Goal: Check status

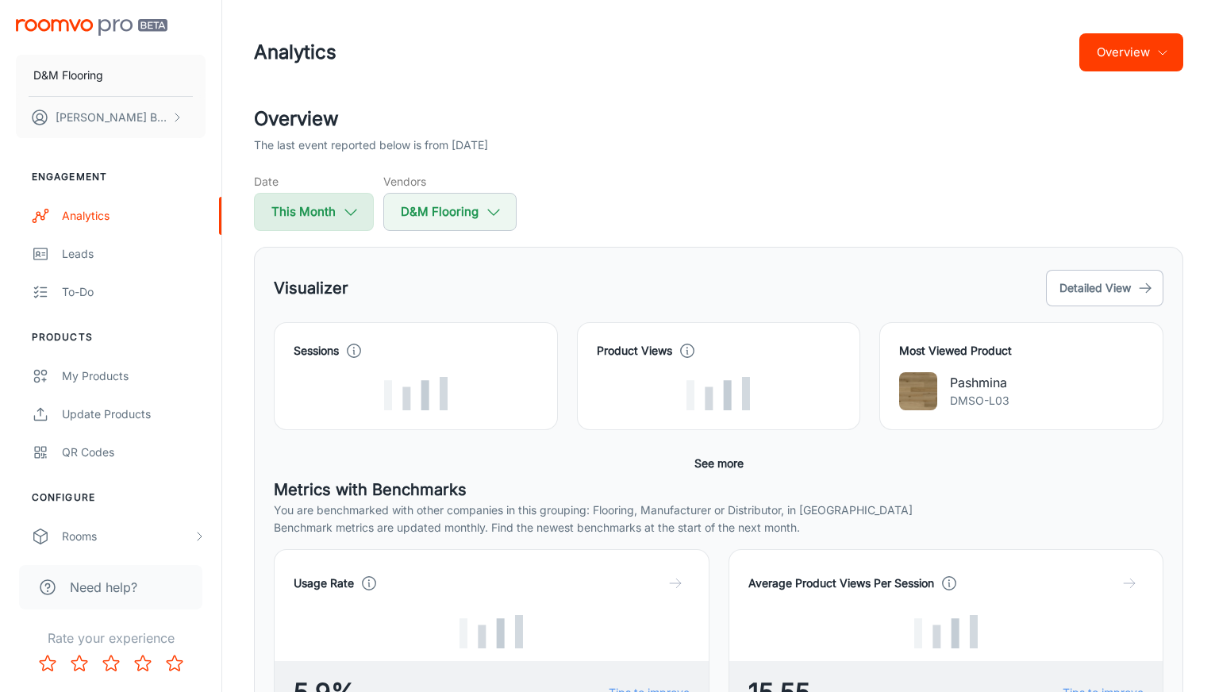
click at [346, 198] on button "This Month" at bounding box center [314, 212] width 120 height 38
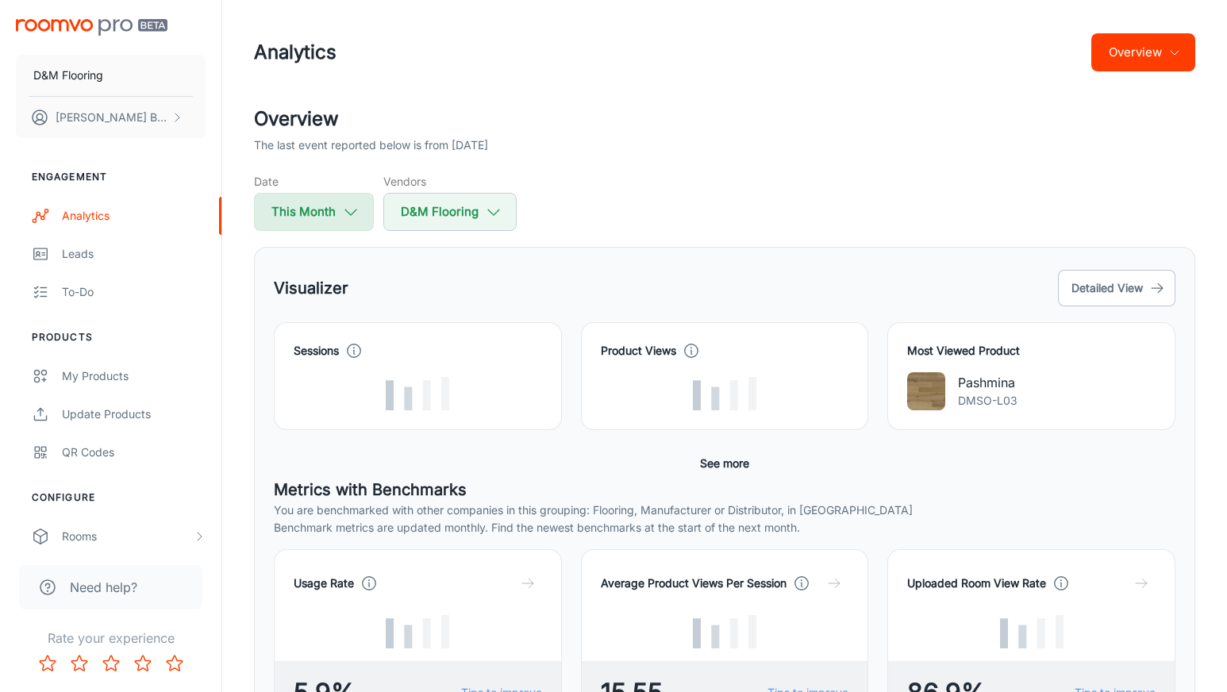
select select "8"
select select "2025"
select select "8"
select select "2025"
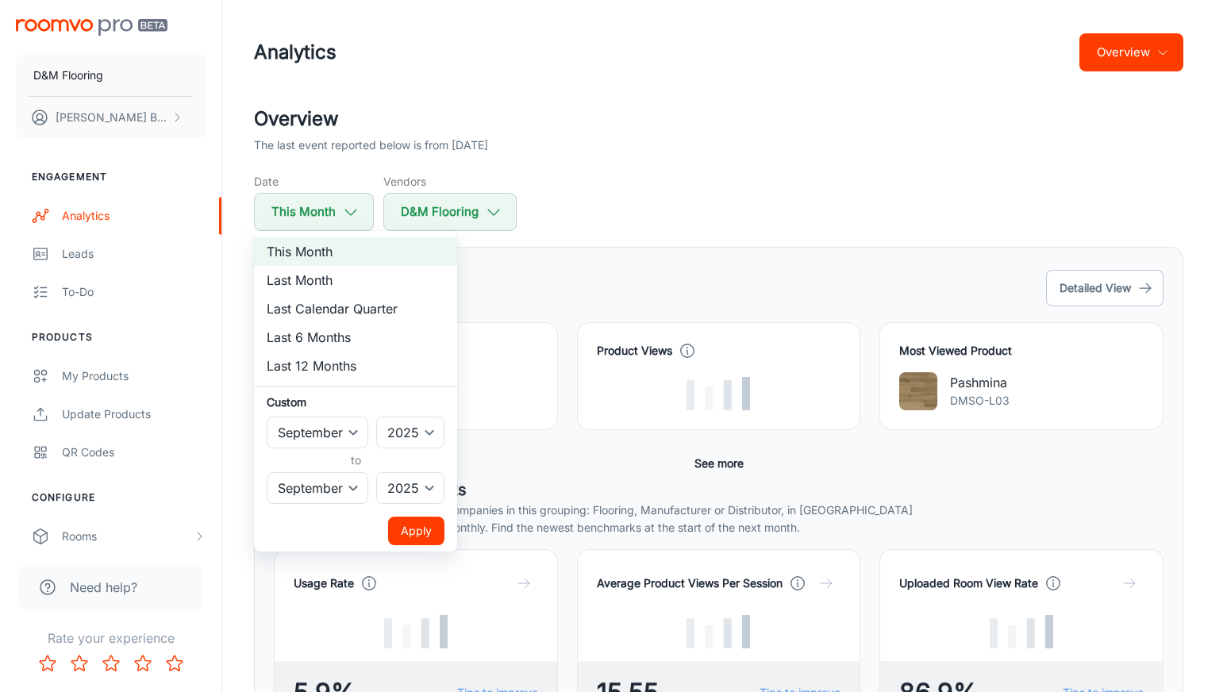
drag, startPoint x: 628, startPoint y: 254, endPoint x: 645, endPoint y: 240, distance: 21.9
click at [628, 254] on div at bounding box center [613, 346] width 1227 height 692
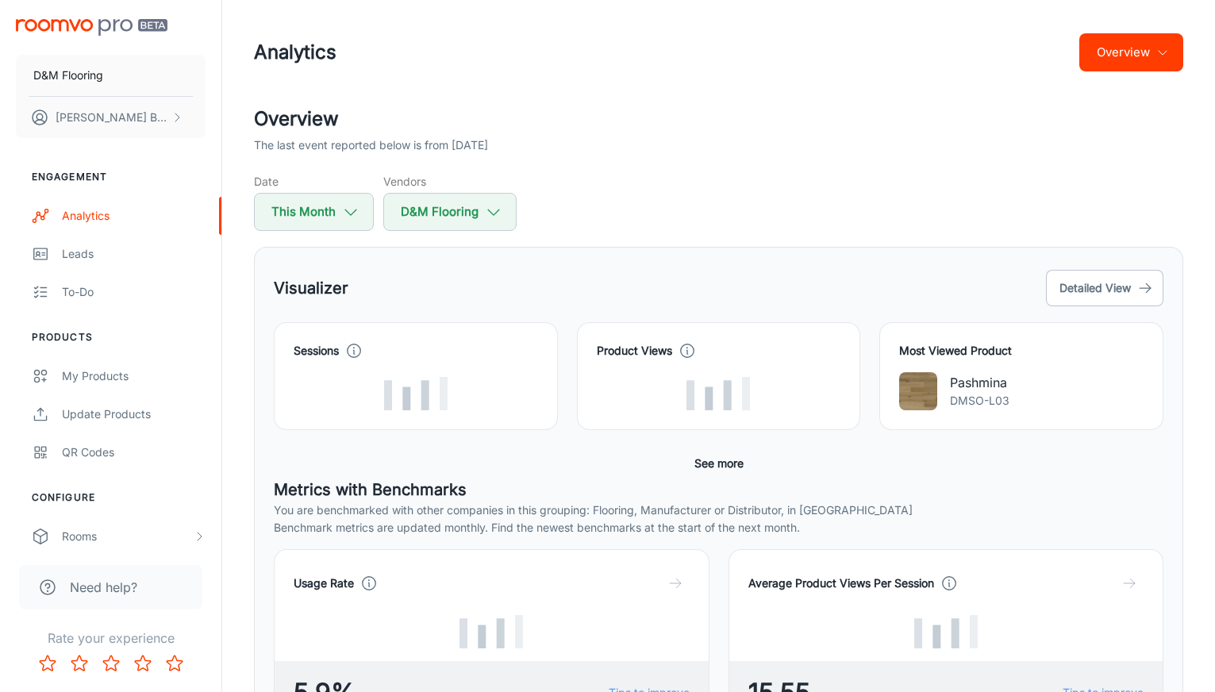
click at [684, 202] on div "Date This Month Vendors D&M Flooring" at bounding box center [718, 202] width 929 height 58
click at [839, 34] on div "Analytics Overview" at bounding box center [718, 52] width 929 height 41
